Goal: Find contact information: Find contact information

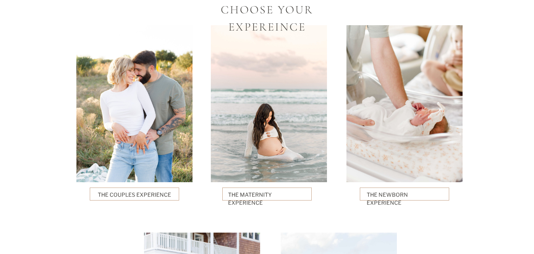
scroll to position [1761, 0]
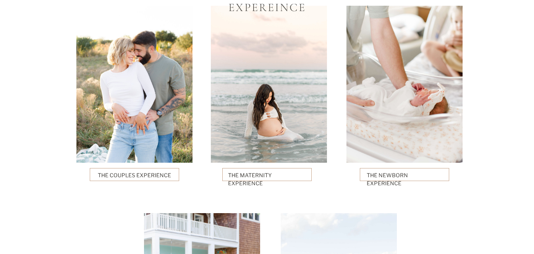
click at [145, 174] on p "The Couples Experience" at bounding box center [135, 174] width 74 height 7
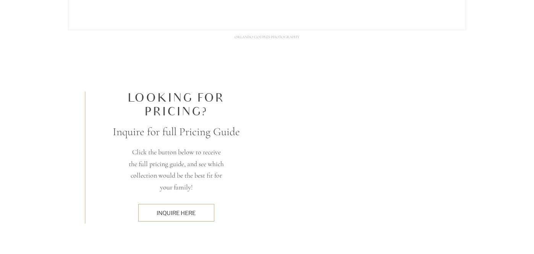
scroll to position [2207, 0]
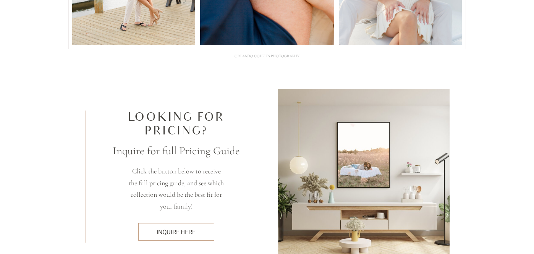
click at [178, 234] on div "inquire here" at bounding box center [176, 232] width 68 height 8
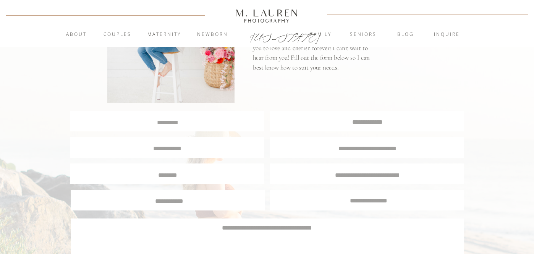
scroll to position [116, 0]
